Goal: Task Accomplishment & Management: Manage account settings

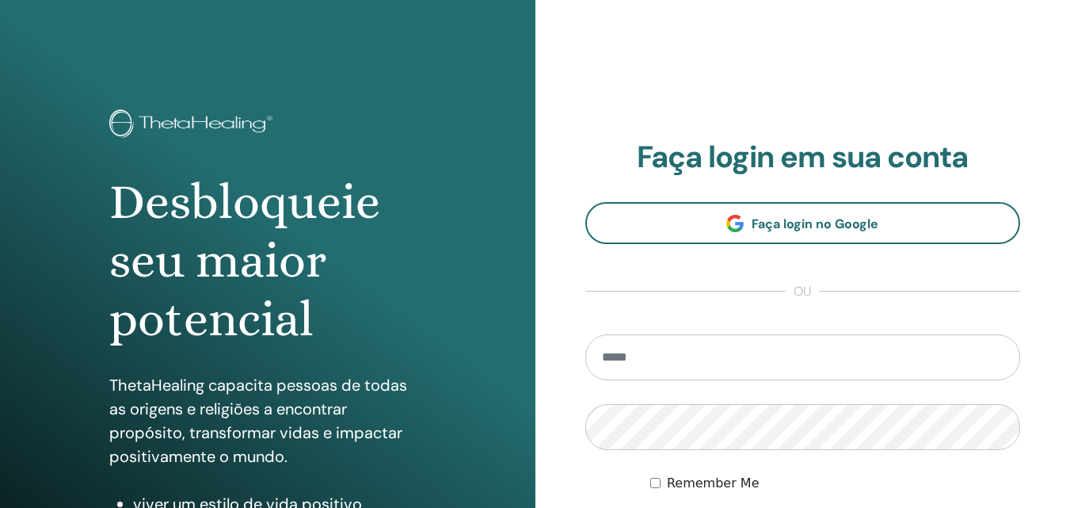
scroll to position [253, 0]
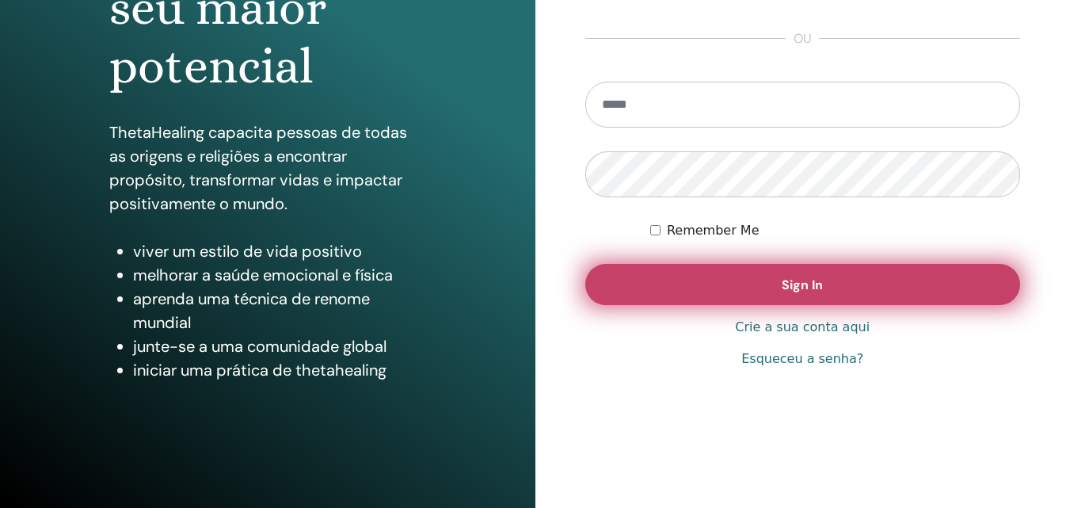
type input "**********"
click at [742, 284] on button "Sign In" at bounding box center [804, 284] width 436 height 41
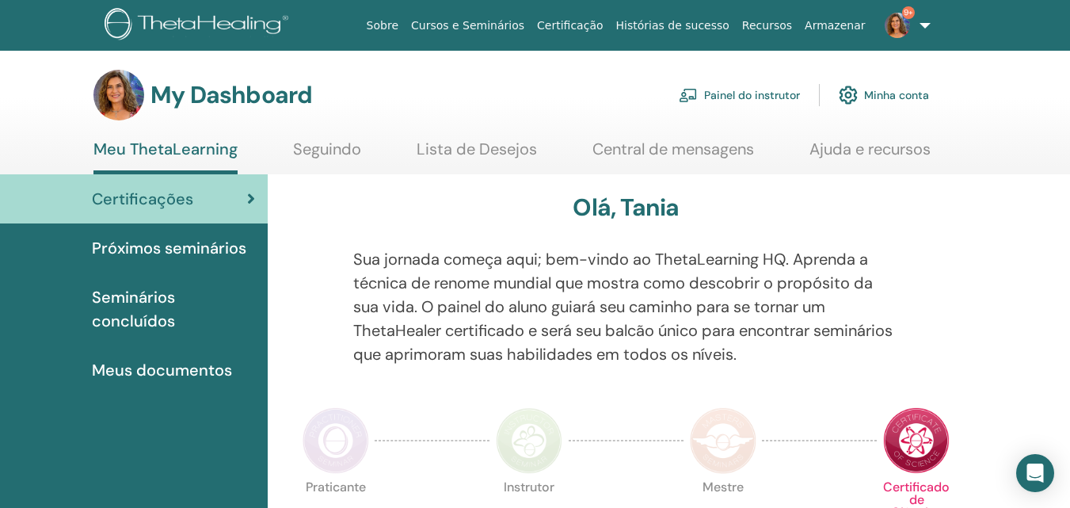
click at [735, 94] on link "Painel do instrutor" at bounding box center [739, 95] width 121 height 35
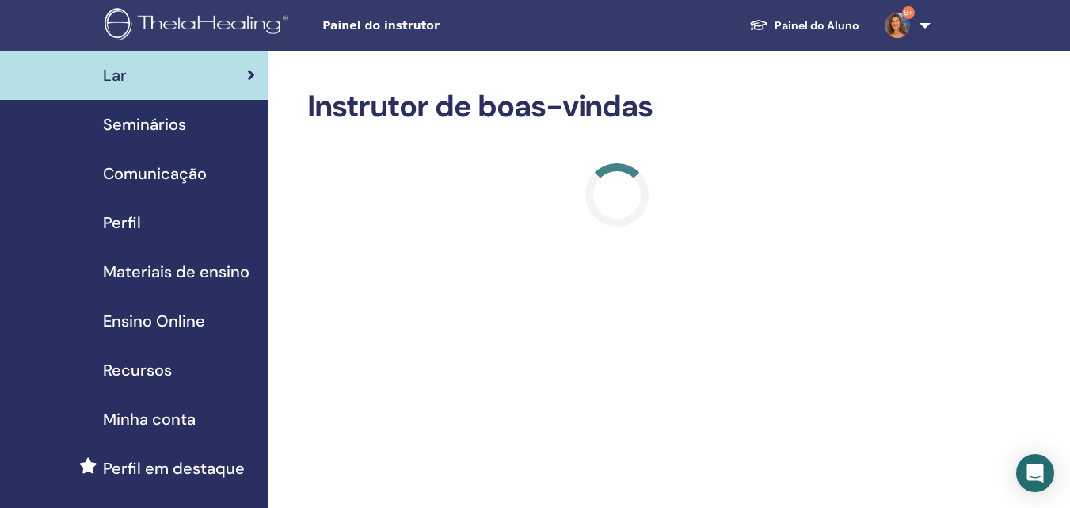
click at [135, 128] on span "Seminários" at bounding box center [144, 125] width 83 height 24
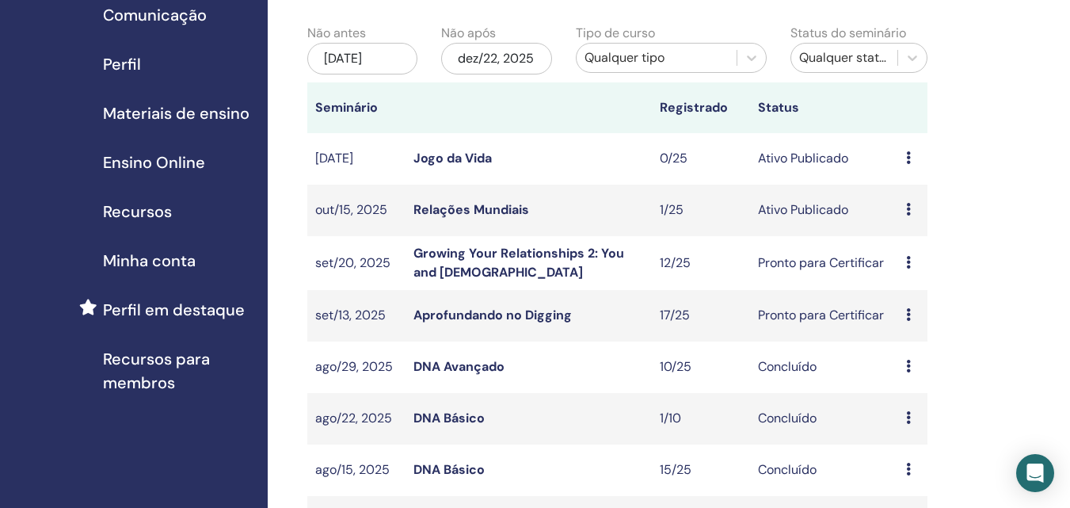
scroll to position [238, 0]
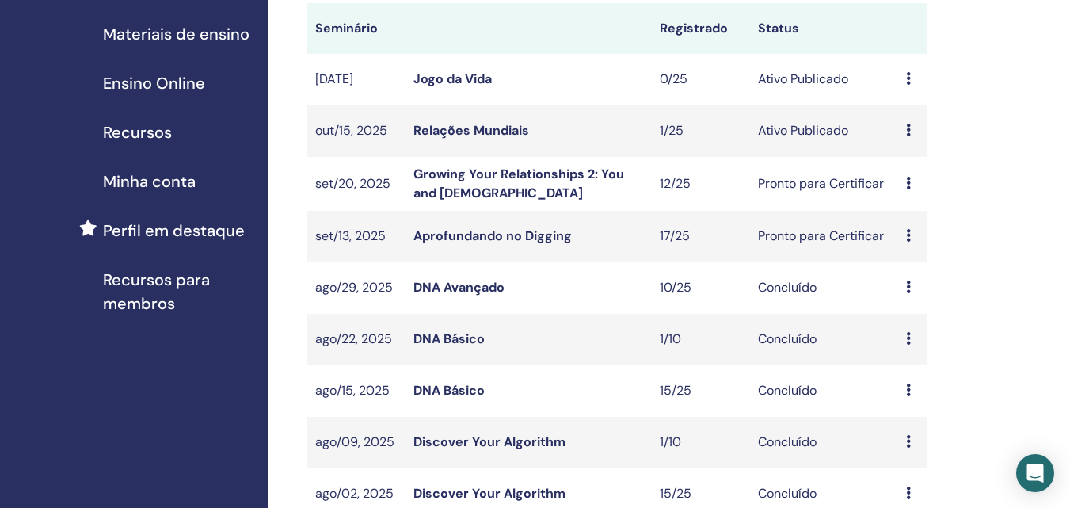
click at [483, 170] on link "Growing Your Relationships 2: You and [DEMOGRAPHIC_DATA]" at bounding box center [519, 184] width 211 height 36
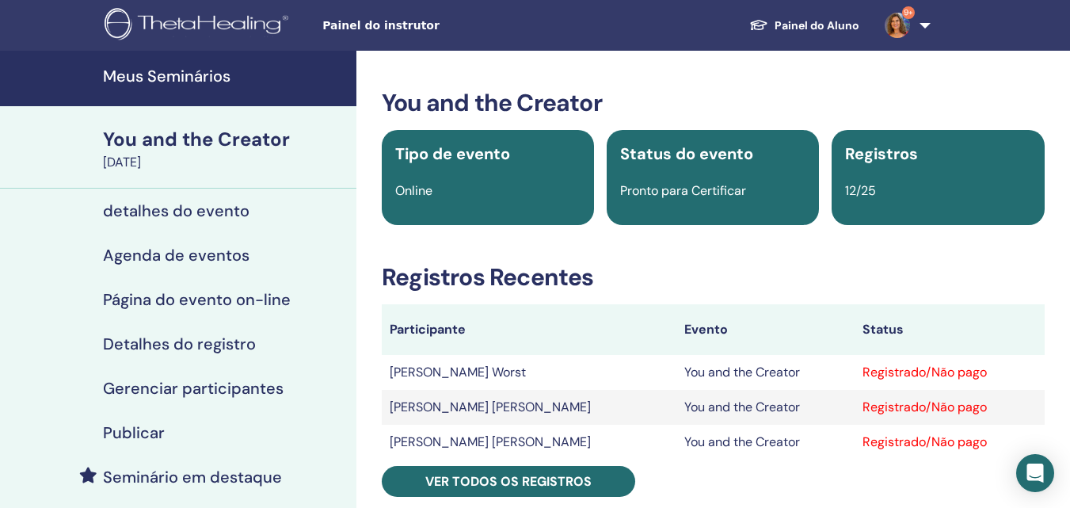
scroll to position [79, 0]
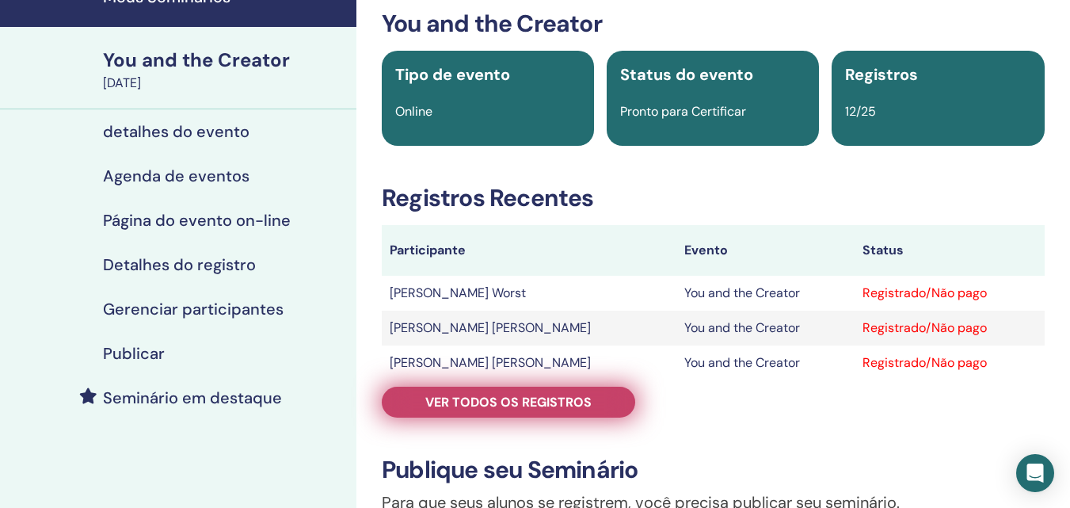
click at [459, 396] on span "Ver todos os registros" at bounding box center [508, 402] width 166 height 17
